Goal: Complete application form

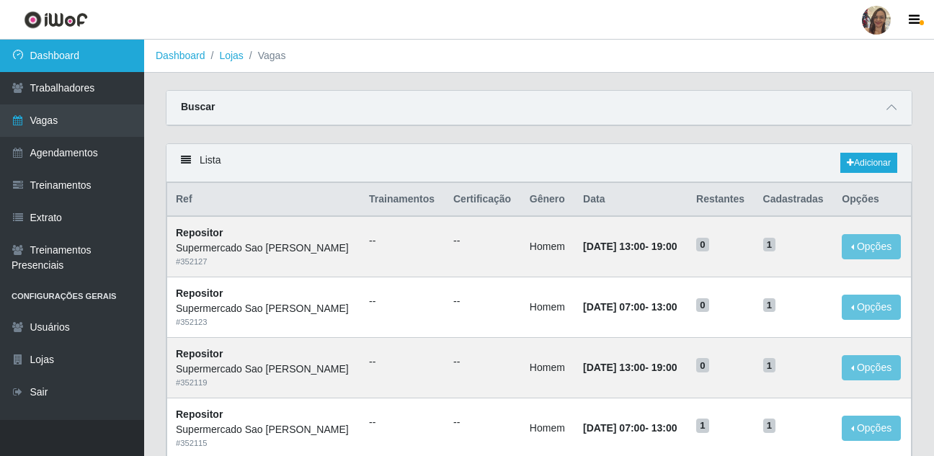
click at [79, 60] on link "Dashboard" at bounding box center [72, 56] width 144 height 32
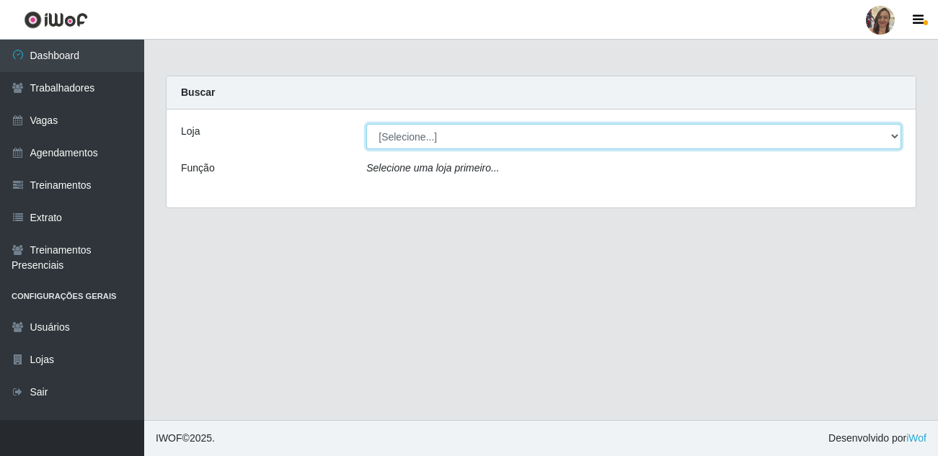
click at [892, 135] on select "[Selecione...] Supermercado Sao Francisco - Amarante" at bounding box center [633, 136] width 535 height 25
select select "383"
click at [366, 124] on select "[Selecione...] Supermercado Sao Francisco - Amarante" at bounding box center [633, 136] width 535 height 25
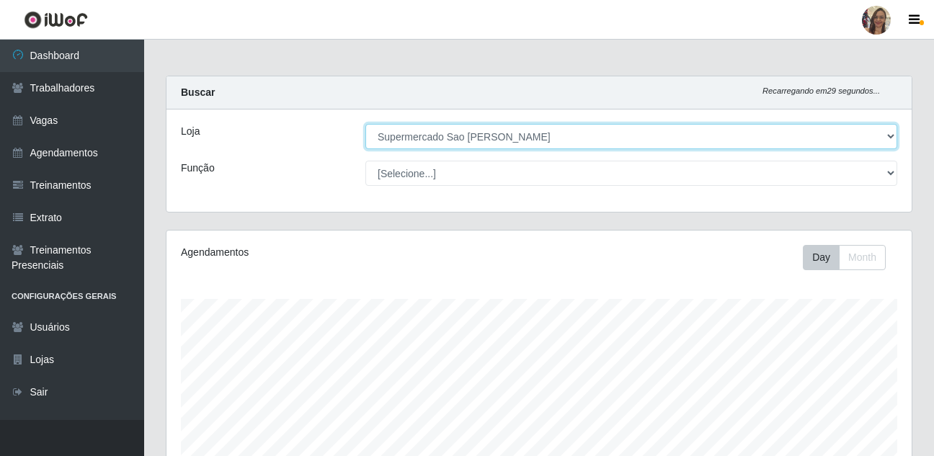
scroll to position [299, 745]
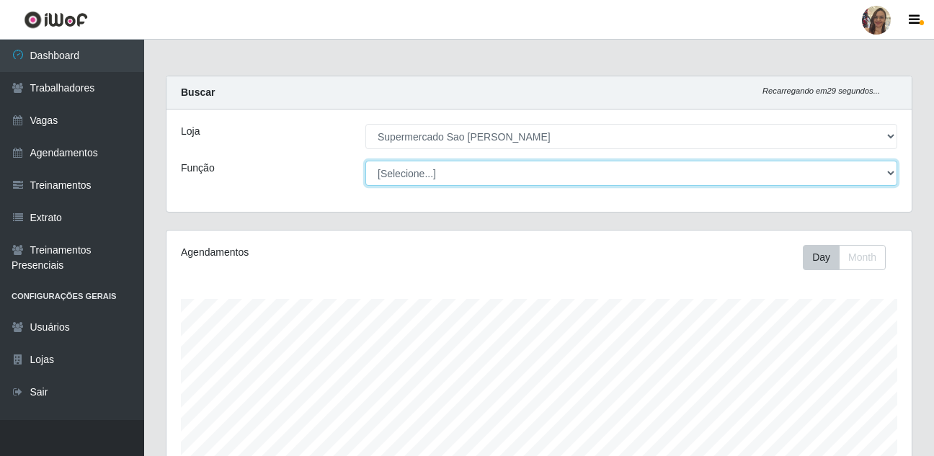
click at [417, 172] on select "[Selecione...] ASG ASG + ASG ++ Balconista de Açougue Balconista de Açougue + B…" at bounding box center [631, 173] width 532 height 25
select select "24"
click at [365, 161] on select "[Selecione...] ASG ASG + ASG ++ Balconista de Açougue Balconista de Açougue + B…" at bounding box center [631, 173] width 532 height 25
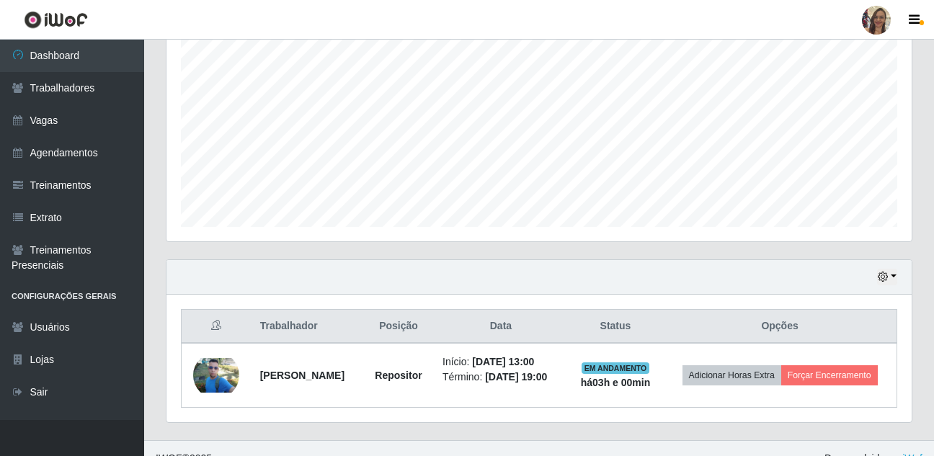
scroll to position [319, 0]
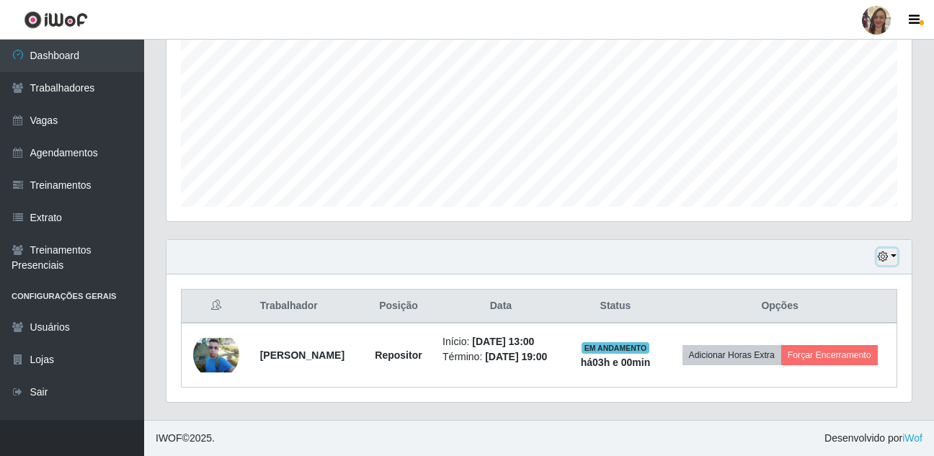
click at [897, 249] on button "button" at bounding box center [887, 257] width 20 height 17
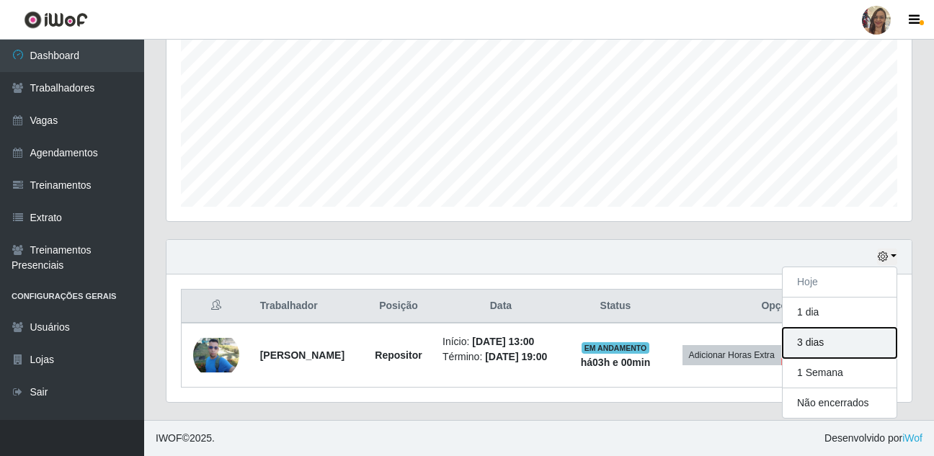
click at [823, 334] on button "3 dias" at bounding box center [840, 343] width 114 height 30
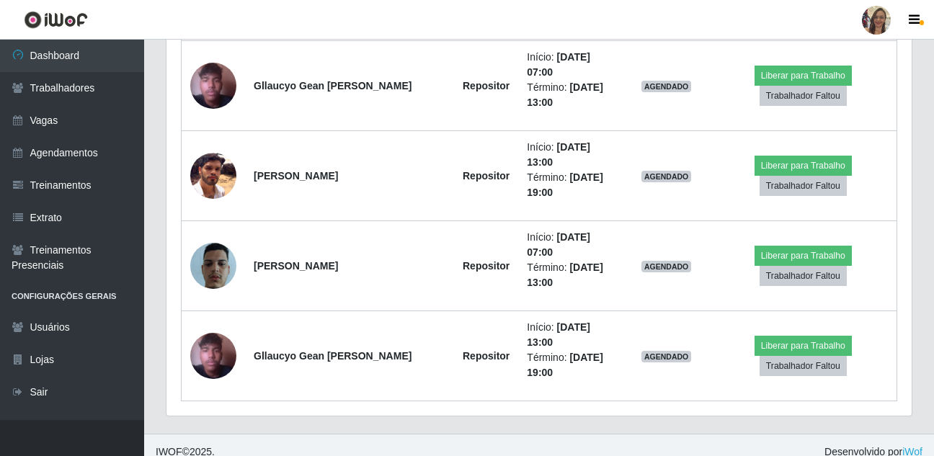
scroll to position [1055, 0]
